Goal: Information Seeking & Learning: Stay updated

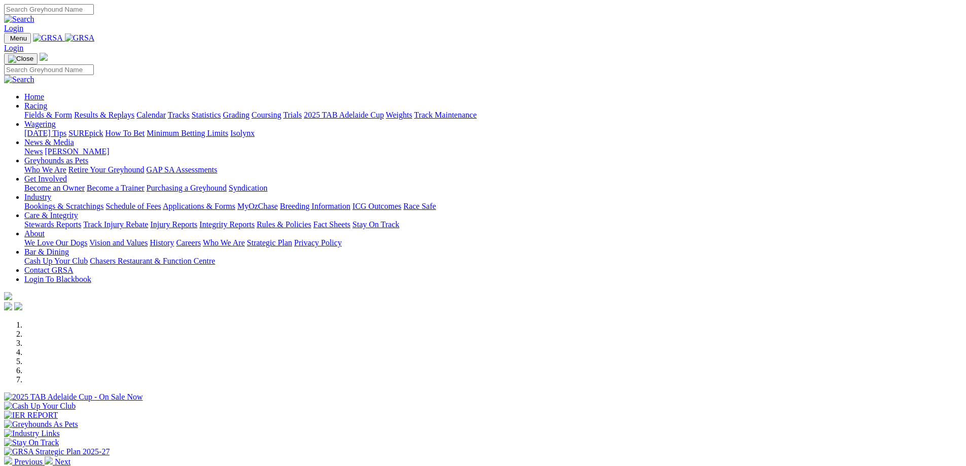
scroll to position [356, 0]
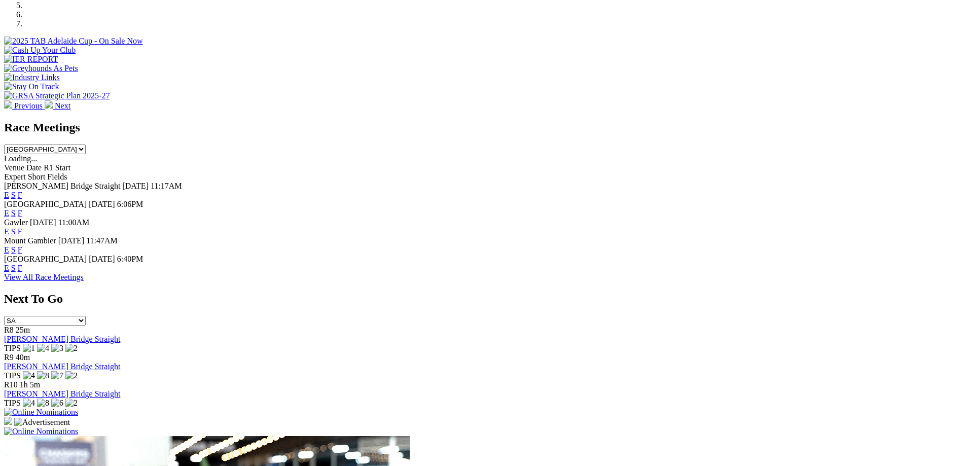
click at [9, 264] on link "E" at bounding box center [6, 268] width 5 height 9
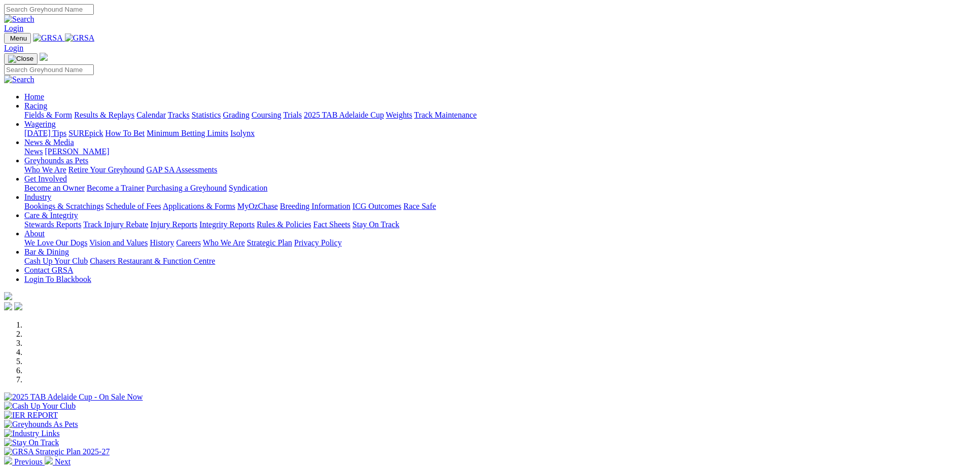
click at [166, 111] on link "Calendar" at bounding box center [150, 115] width 29 height 9
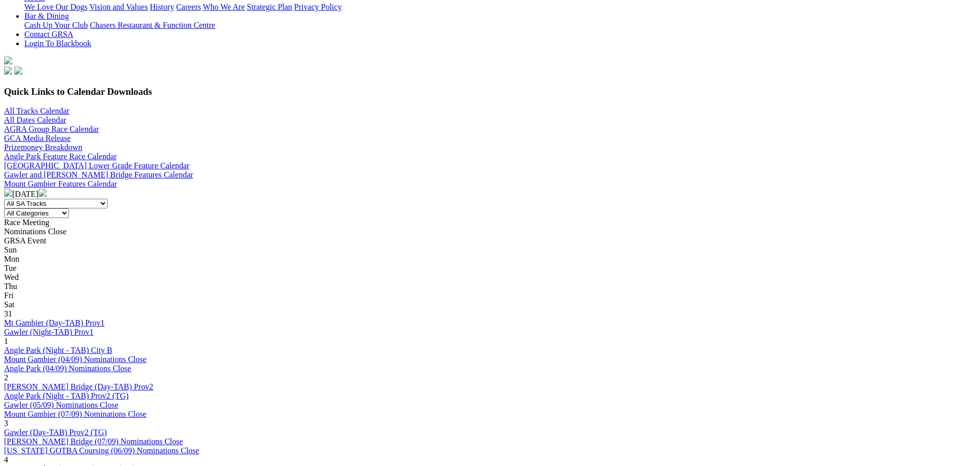
scroll to position [295, 0]
